Goal: Information Seeking & Learning: Understand process/instructions

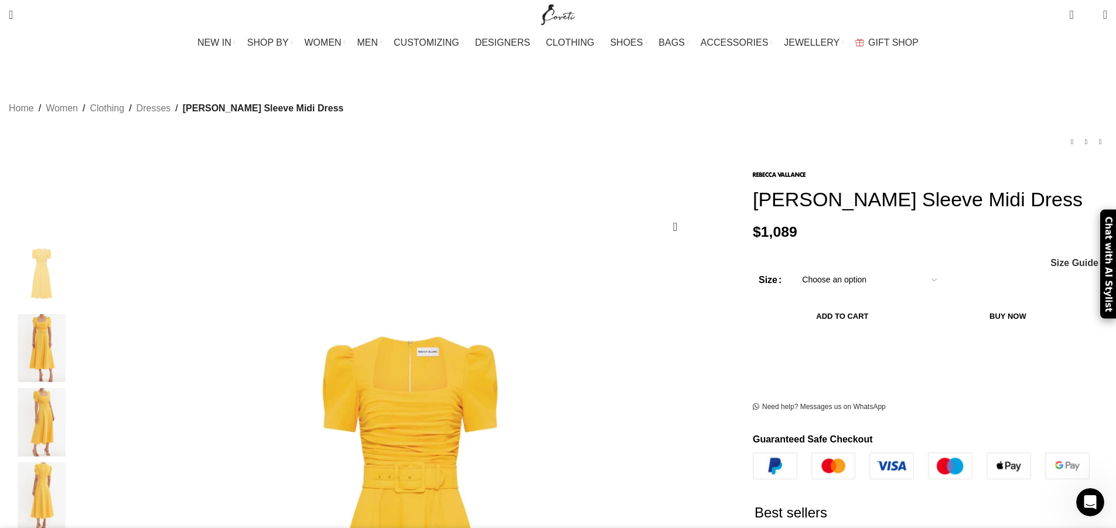
click at [77, 397] on img "3 / 5" at bounding box center [41, 422] width 71 height 69
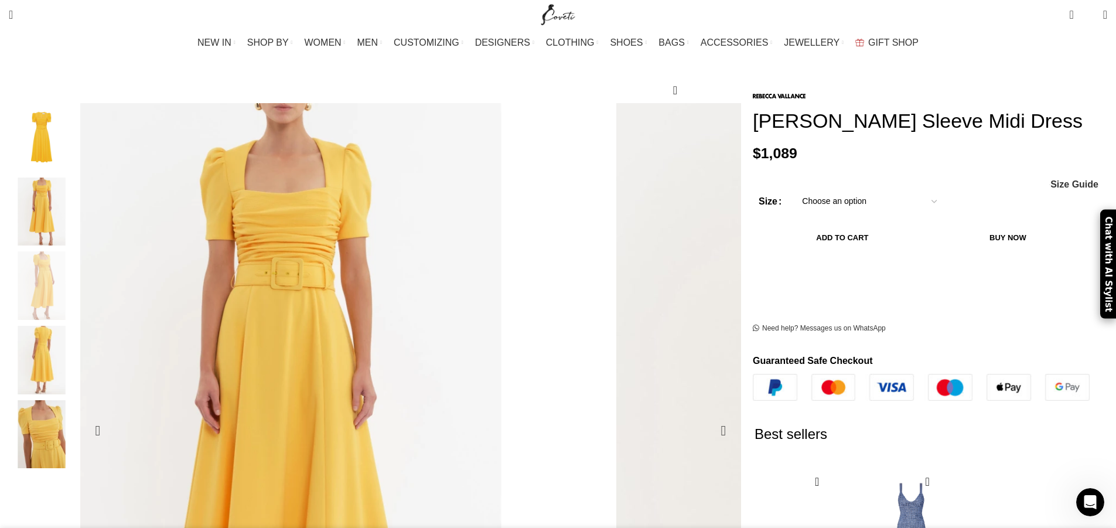
scroll to position [176, 0]
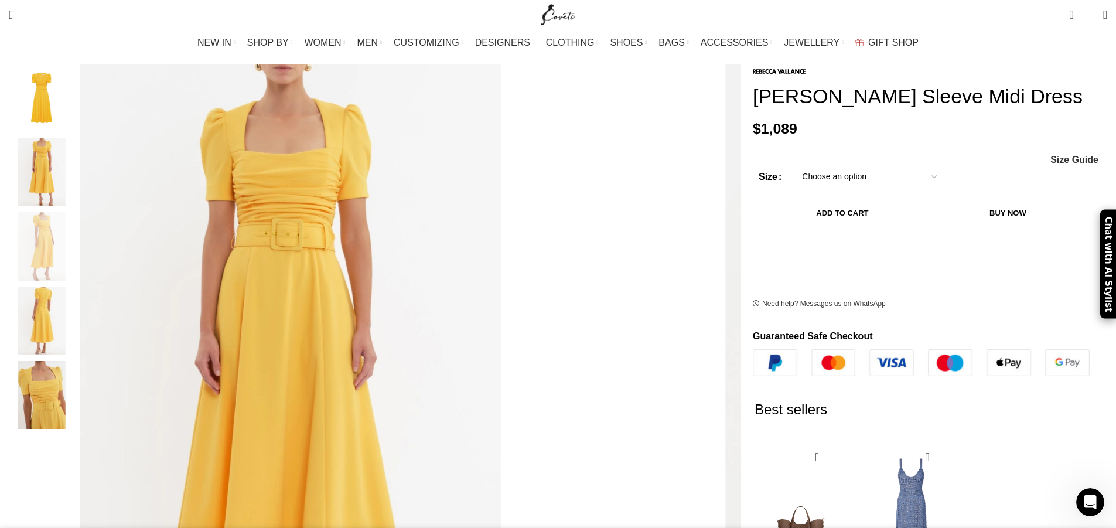
click at [77, 364] on img "5 / 5" at bounding box center [41, 395] width 71 height 69
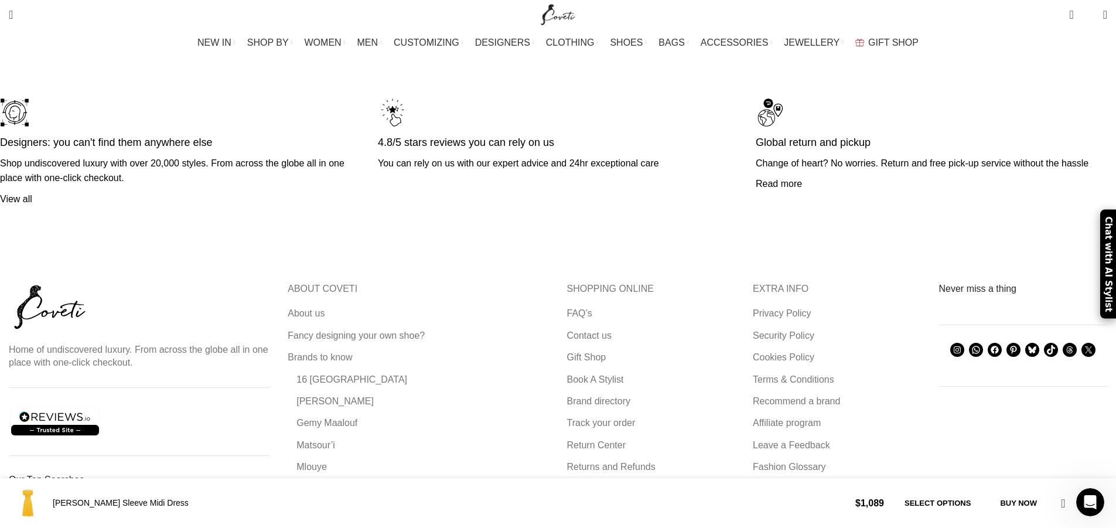
scroll to position [0, 1110]
click at [753, 373] on link "Terms & Conditions" at bounding box center [794, 379] width 83 height 13
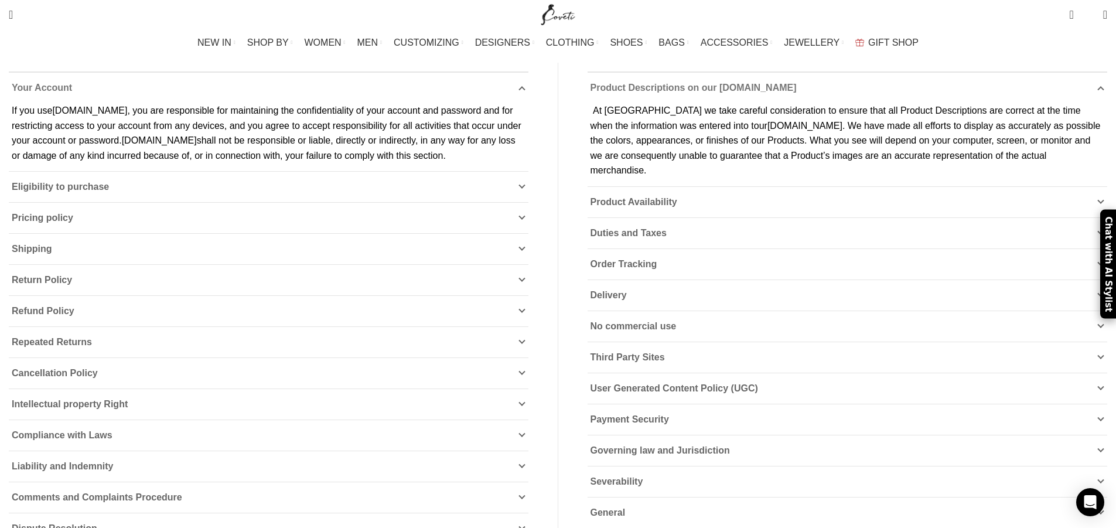
scroll to position [351, 0]
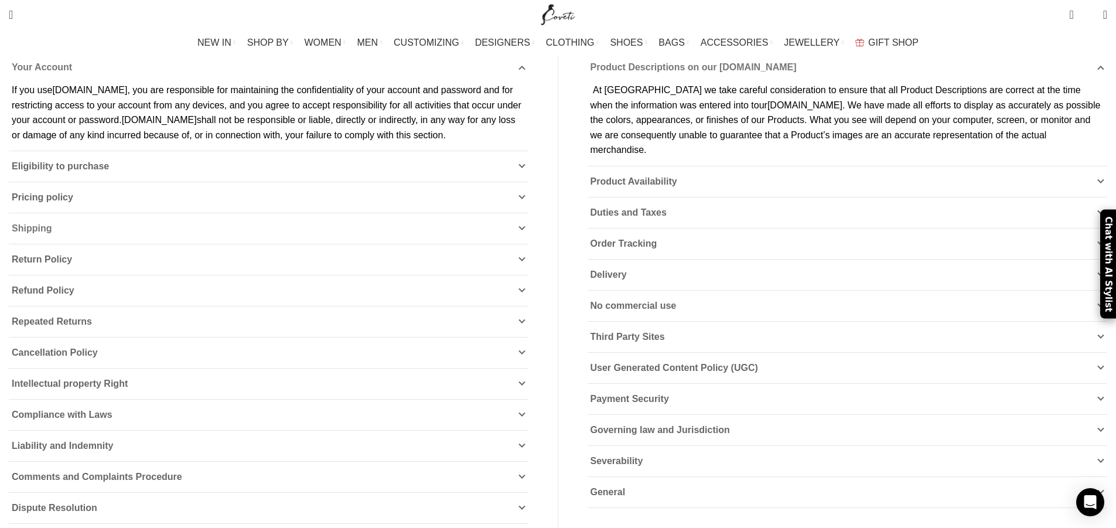
click at [52, 223] on span "Shipping" at bounding box center [32, 228] width 40 height 10
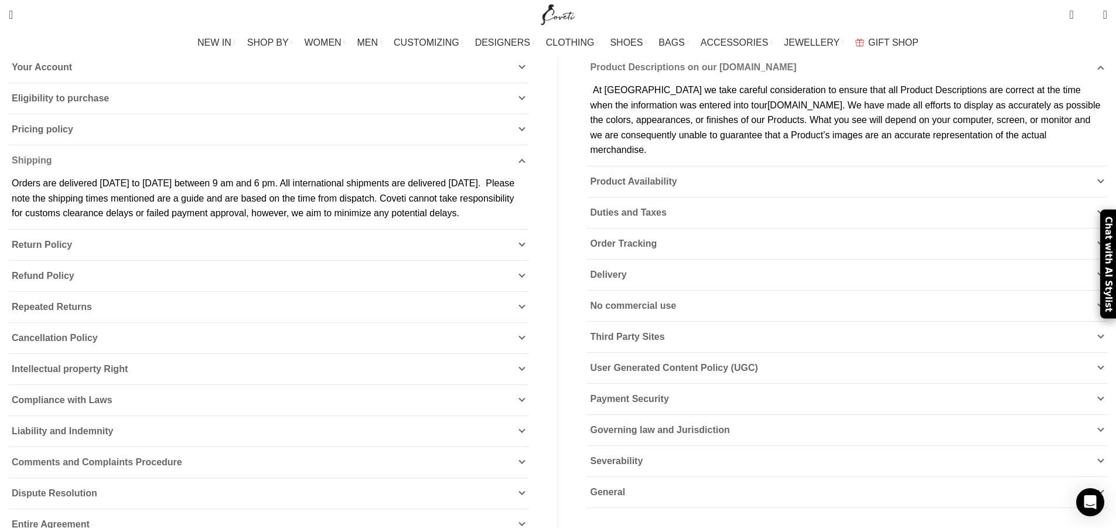
scroll to position [293, 0]
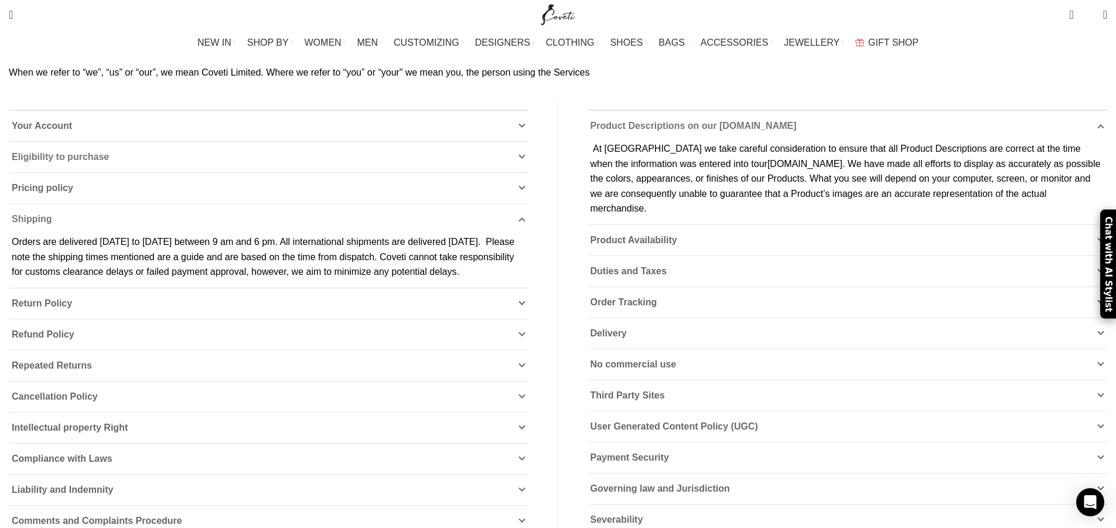
click at [109, 152] on span "Eligibility to purchase" at bounding box center [60, 157] width 97 height 10
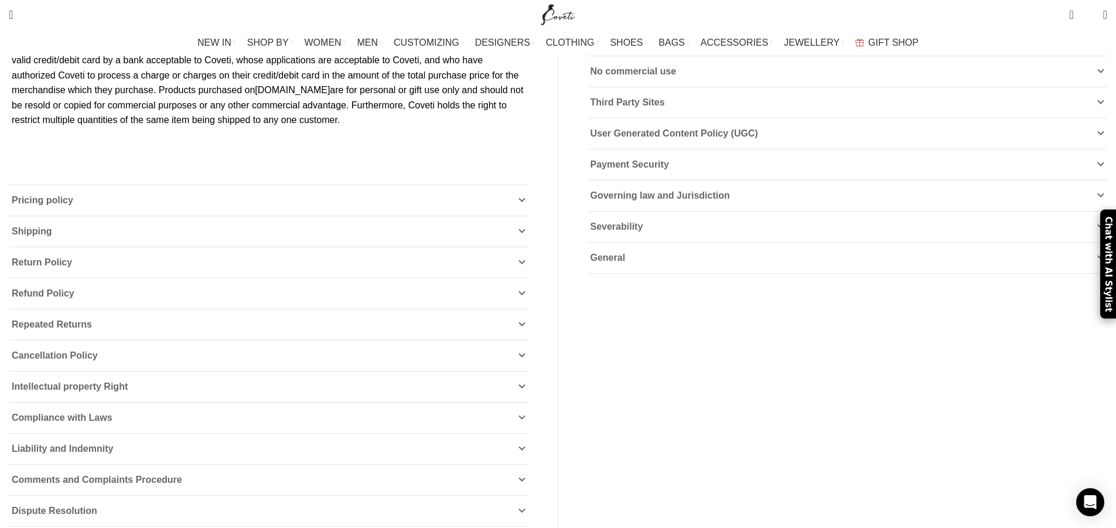
scroll to position [644, 0]
